Goal: Information Seeking & Learning: Learn about a topic

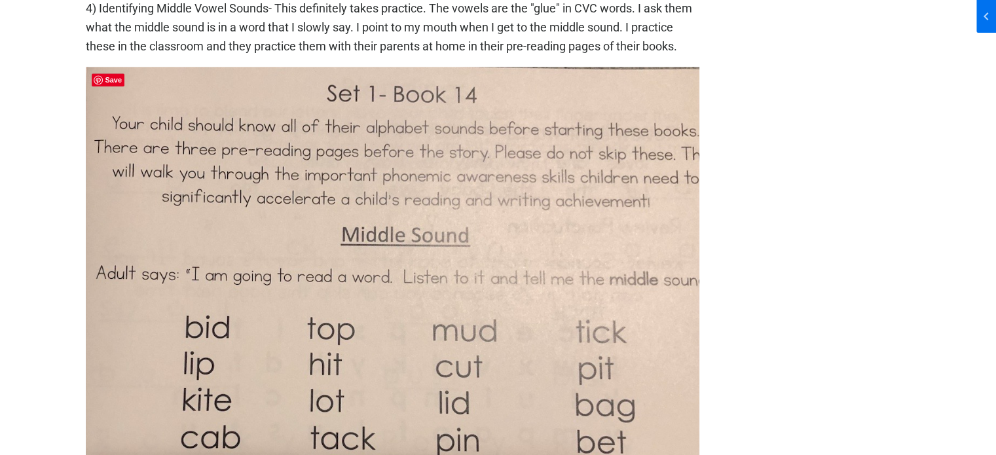
scroll to position [1637, 0]
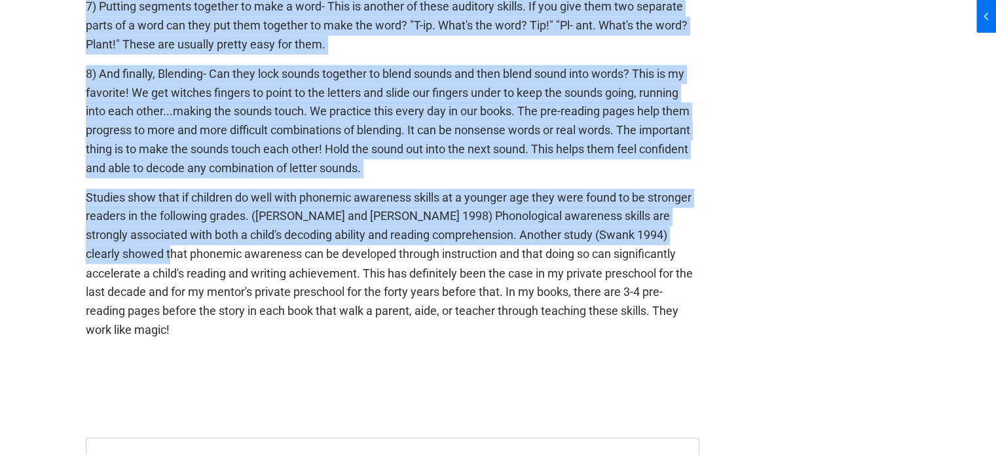
scroll to position [2227, 0]
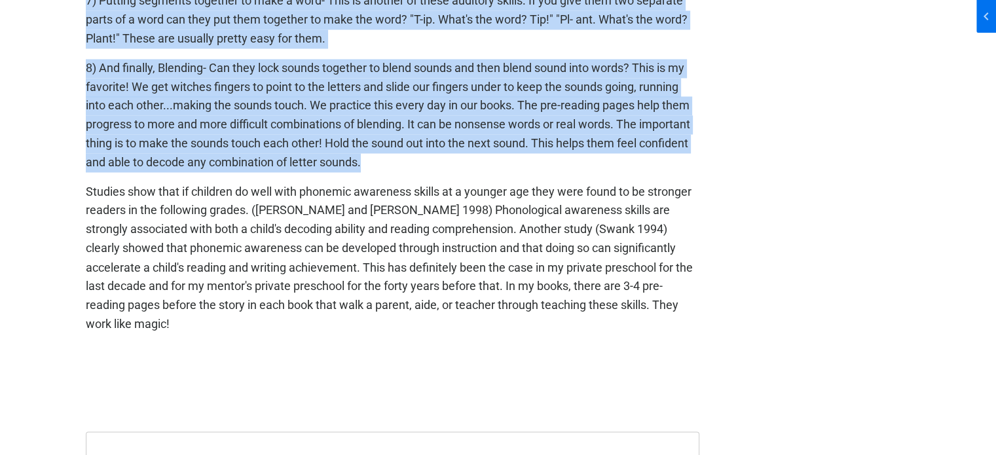
drag, startPoint x: 79, startPoint y: 76, endPoint x: 377, endPoint y: 158, distance: 309.2
copy div "1) Rhyming- Every year I start off with teaching rhyming by pointing out rhymin…"
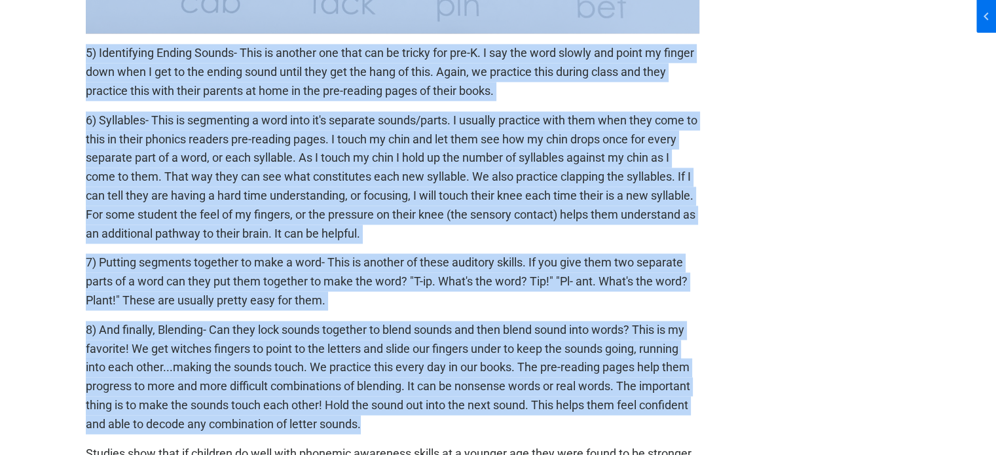
scroll to position [1834, 0]
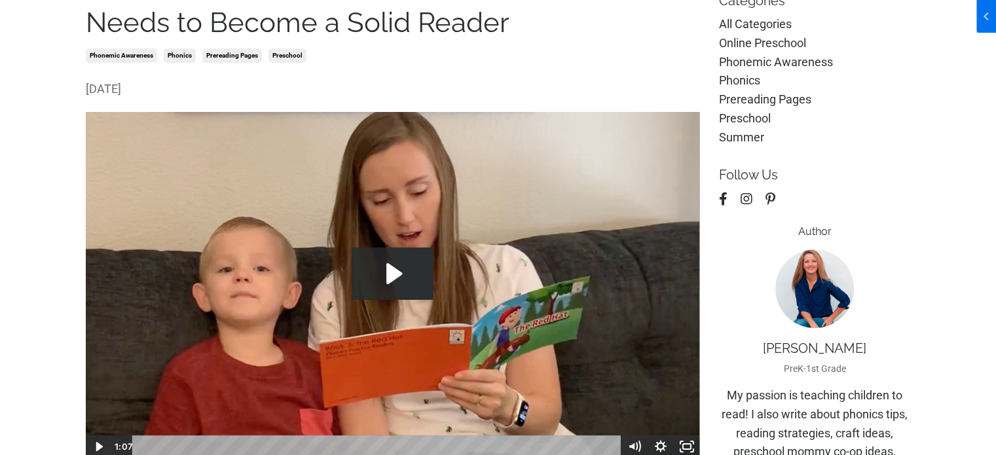
scroll to position [0, 0]
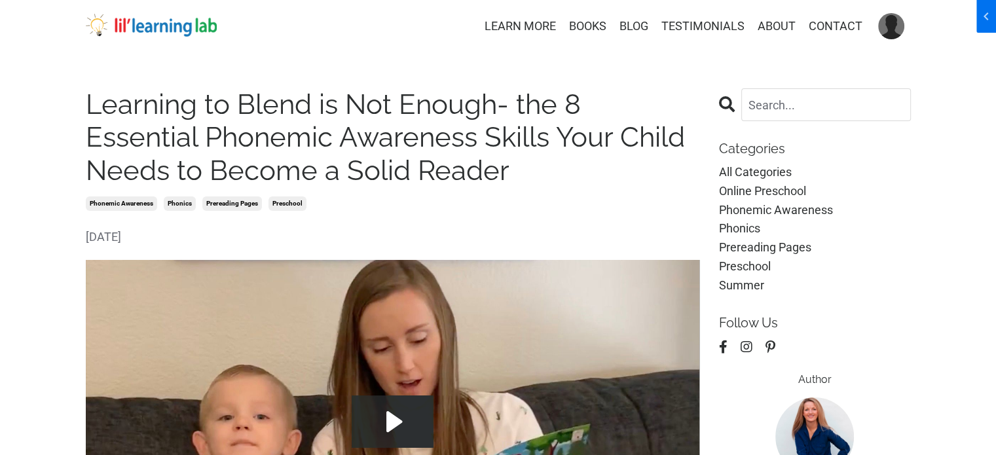
click at [89, 104] on h1 "Learning to Blend is Not Enough- the 8 Essential Phonemic Awareness Skills Your…" at bounding box center [393, 137] width 614 height 99
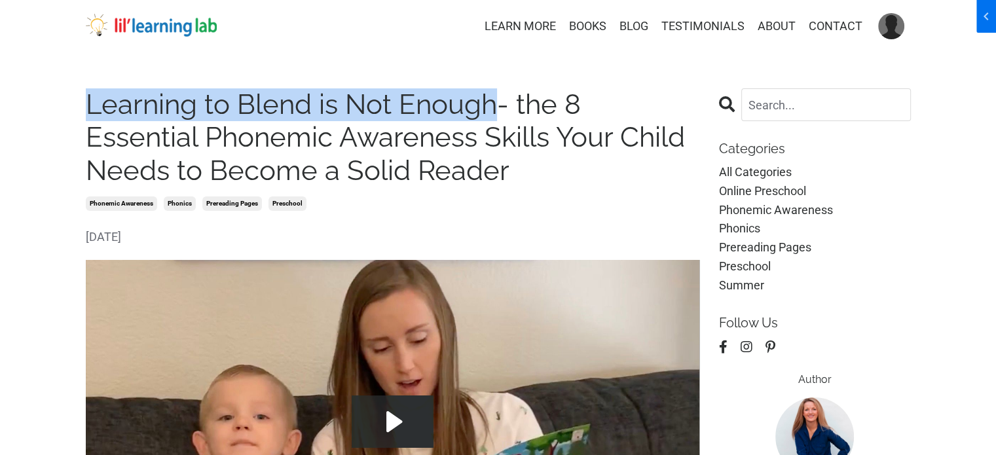
drag, startPoint x: 87, startPoint y: 102, endPoint x: 499, endPoint y: 94, distance: 412.0
click at [499, 94] on h1 "Learning to Blend is Not Enough- the 8 Essential Phonemic Awareness Skills Your…" at bounding box center [393, 137] width 614 height 99
copy h1 "Learning to Blend is Not Enough"
click at [293, 96] on h1 "Learning to Blend is Not Enough- the 8 Essential Phonemic Awareness Skills Your…" at bounding box center [393, 137] width 614 height 99
drag, startPoint x: 88, startPoint y: 107, endPoint x: 492, endPoint y: 115, distance: 404.8
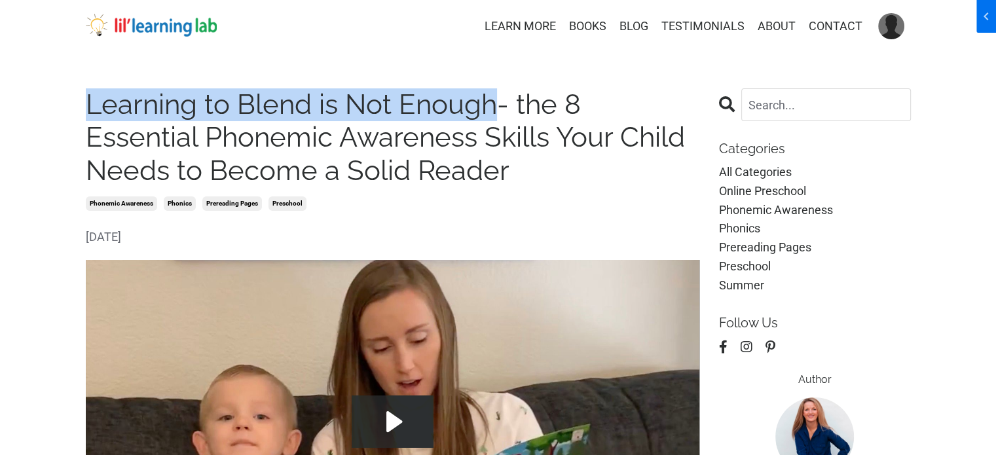
click at [492, 115] on h1 "Learning to Blend is Not Enough- the 8 Essential Phonemic Awareness Skills Your…" at bounding box center [393, 137] width 614 height 99
copy h1 "Learning to Blend is Not Enough"
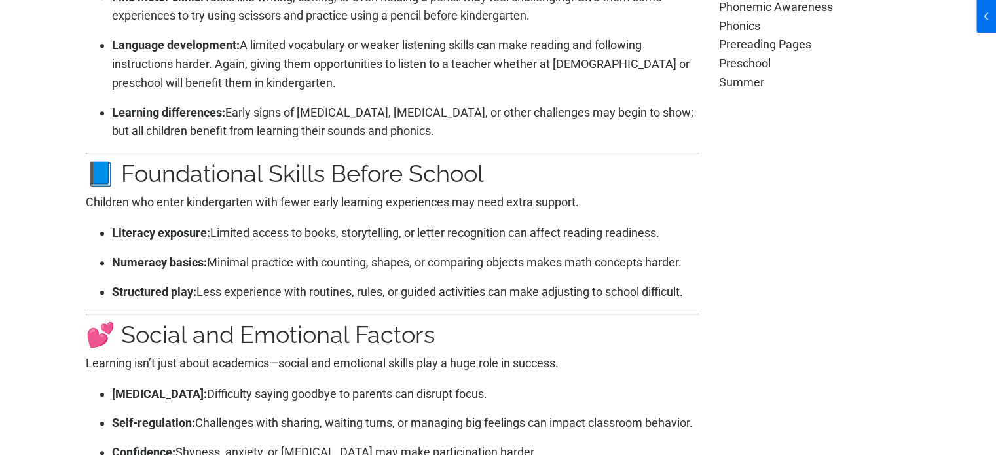
scroll to position [917, 0]
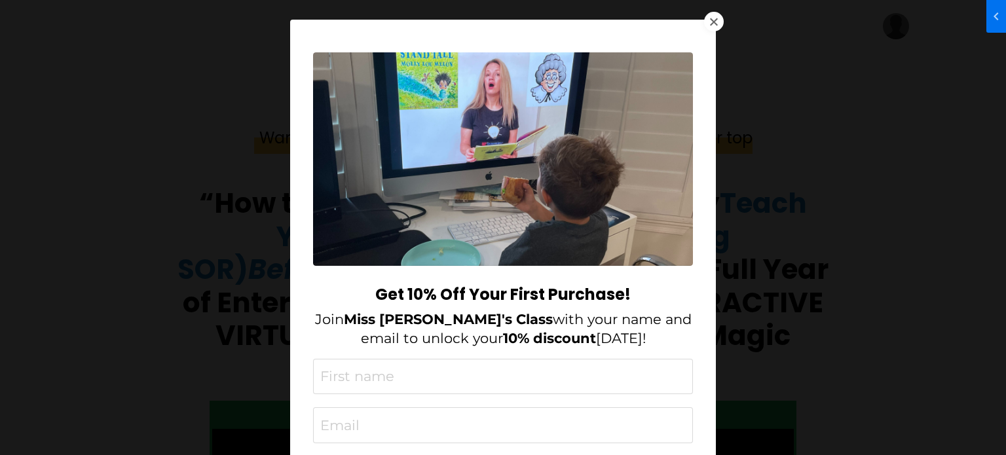
click at [713, 22] on div at bounding box center [714, 22] width 20 height 20
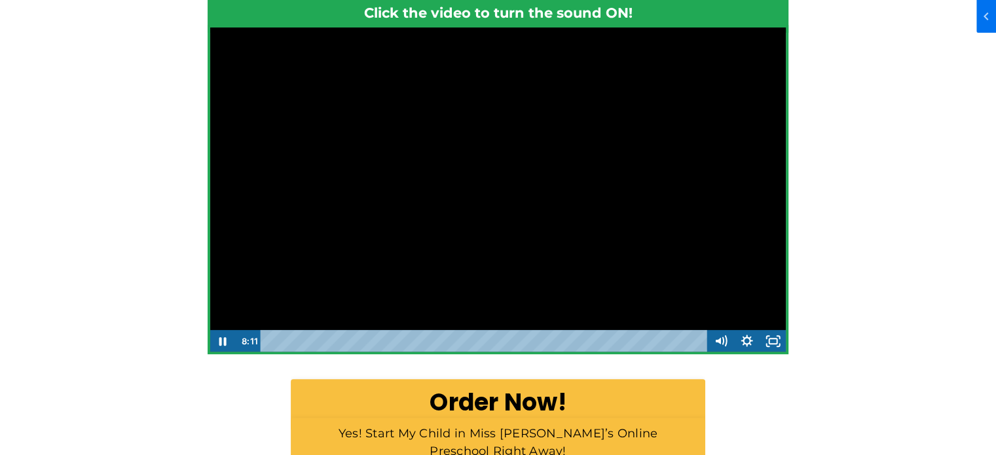
scroll to position [458, 0]
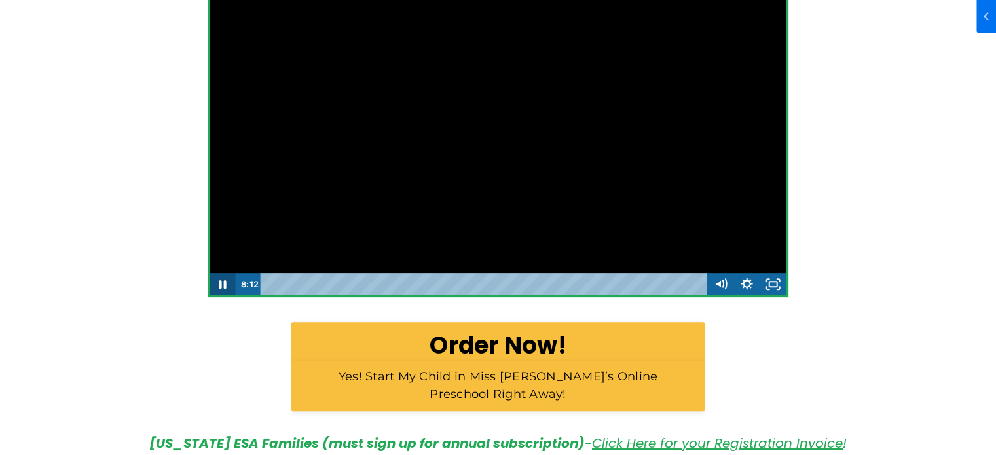
click at [220, 285] on icon "Pause" at bounding box center [222, 284] width 7 height 9
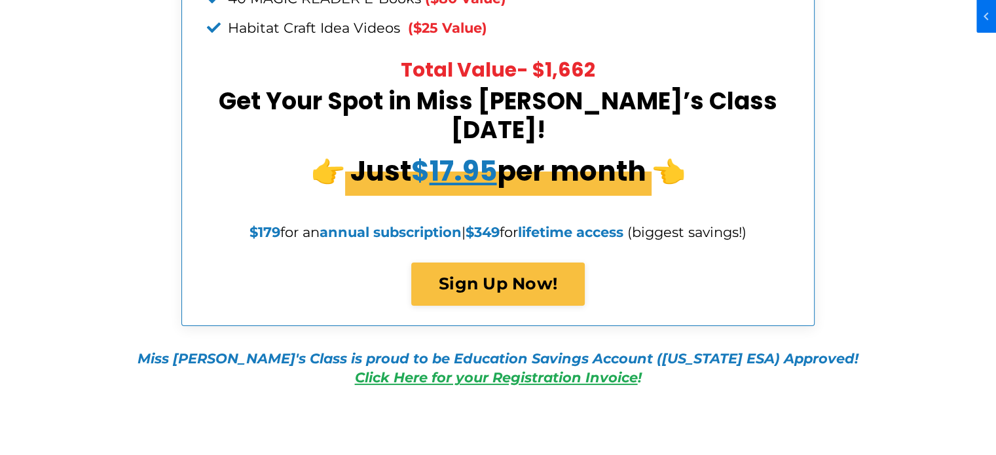
scroll to position [5043, 0]
